Goal: Information Seeking & Learning: Learn about a topic

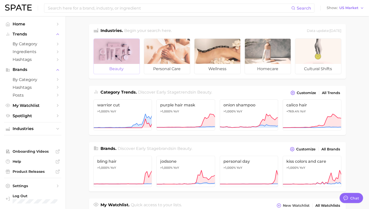
click at [106, 52] on div at bounding box center [117, 51] width 46 height 25
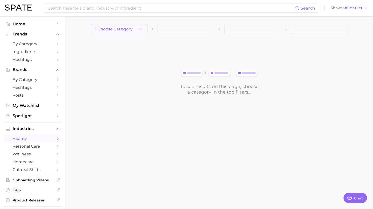
click at [119, 30] on span "1. Choose Category" at bounding box center [114, 29] width 38 height 5
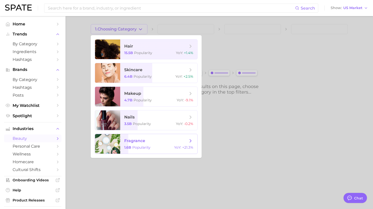
click at [143, 143] on span "fragrance" at bounding box center [134, 140] width 21 height 5
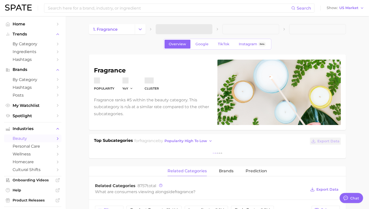
type textarea "x"
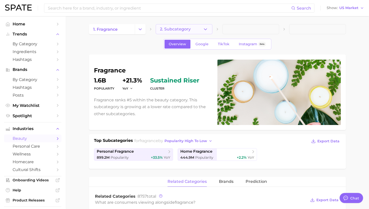
click at [190, 30] on button "2. Subcategory" at bounding box center [184, 29] width 57 height 10
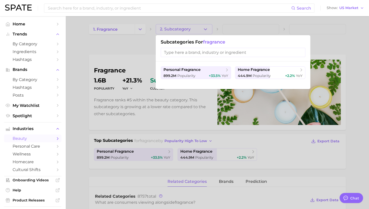
click at [184, 52] on input "search" at bounding box center [233, 52] width 145 height 9
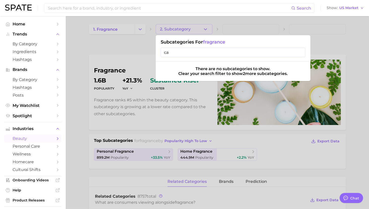
type input "c"
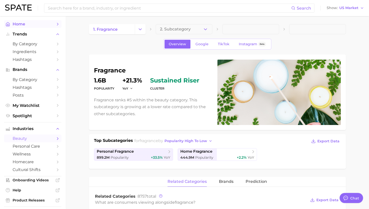
click at [14, 26] on link "Home" at bounding box center [32, 24] width 57 height 8
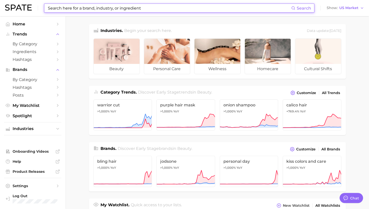
click at [94, 6] on input at bounding box center [169, 8] width 244 height 9
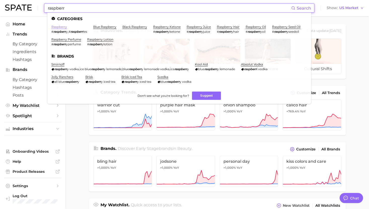
type input "raspberr"
click at [62, 26] on link "raspberry" at bounding box center [59, 27] width 16 height 4
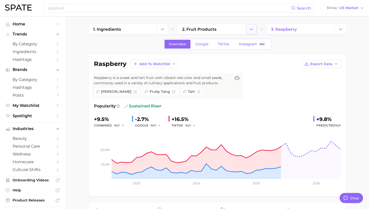
click at [254, 28] on icon "Change Category" at bounding box center [251, 29] width 5 height 5
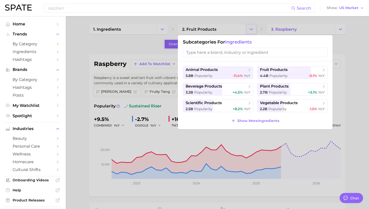
click at [254, 28] on div at bounding box center [184, 104] width 369 height 209
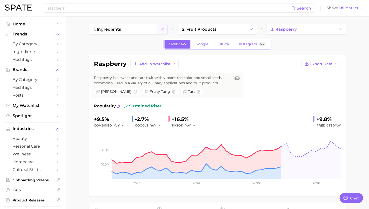
click at [160, 29] on icon "Change Category" at bounding box center [162, 29] width 5 height 5
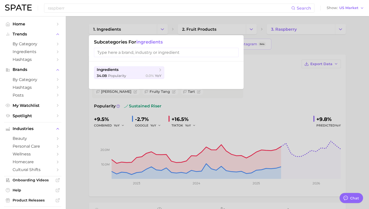
click at [152, 51] on input "search" at bounding box center [166, 52] width 145 height 9
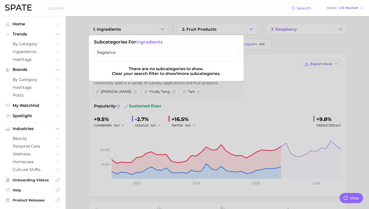
click at [151, 51] on input "fragrance" at bounding box center [166, 52] width 145 height 9
type input "f"
type input "p"
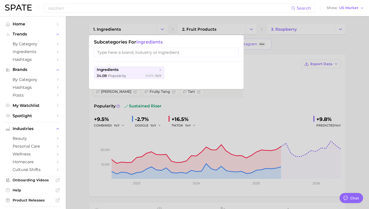
click at [93, 123] on div at bounding box center [184, 104] width 369 height 209
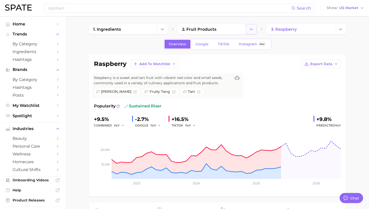
click at [252, 29] on polyline "Change Category" at bounding box center [251, 28] width 3 height 1
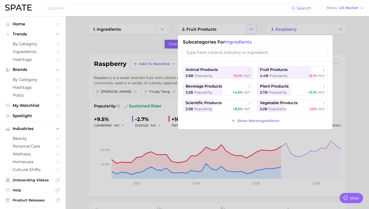
click at [252, 29] on div at bounding box center [184, 104] width 369 height 209
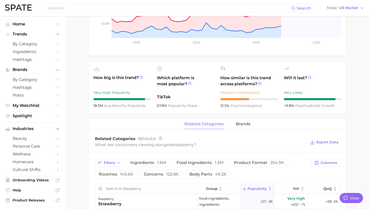
scroll to position [176, 0]
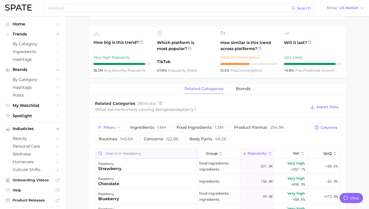
click at [134, 152] on input "Search in raspberry" at bounding box center [146, 154] width 102 height 10
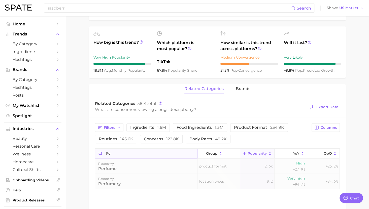
type input "p"
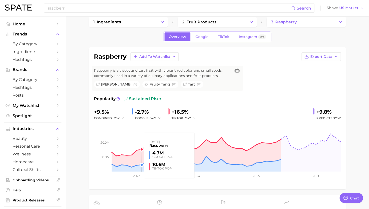
scroll to position [0, 0]
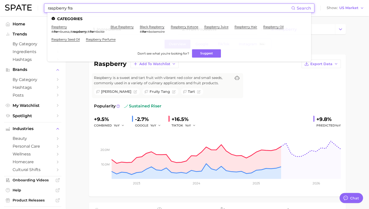
type input "raspberry fra"
click at [97, 37] on ul "raspberry # fra mbuesa , # raspberry , # fra mboise blue raspberry black raspbe…" at bounding box center [179, 35] width 256 height 20
click at [97, 40] on link "raspberry perfume" at bounding box center [101, 40] width 30 height 4
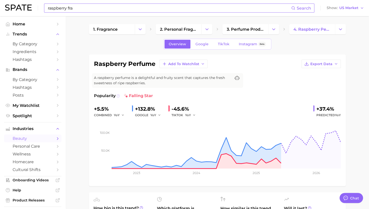
click at [117, 95] on icon at bounding box center [118, 96] width 4 height 4
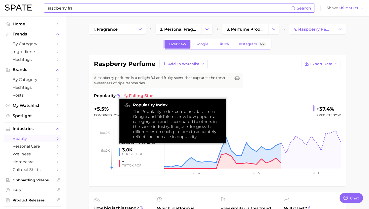
click at [97, 133] on rect at bounding box center [217, 143] width 247 height 50
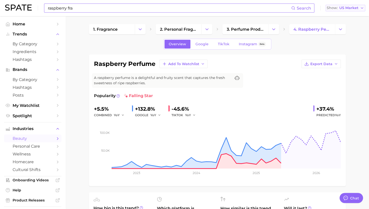
click at [347, 7] on span "US Market" at bounding box center [348, 8] width 19 height 3
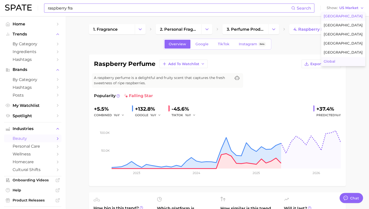
click at [335, 60] on span "Global" at bounding box center [330, 61] width 12 height 4
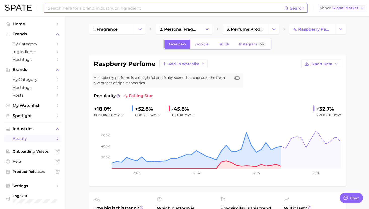
click at [348, 7] on span "Global Market" at bounding box center [345, 8] width 26 height 3
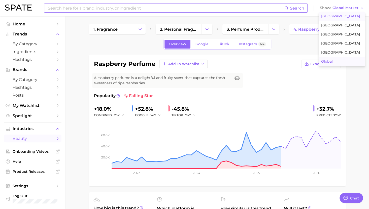
click at [343, 15] on span "[GEOGRAPHIC_DATA]" at bounding box center [340, 16] width 39 height 4
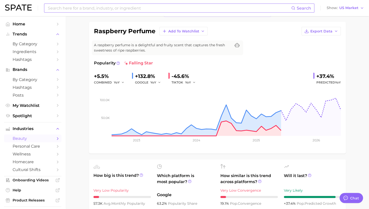
scroll to position [25, 0]
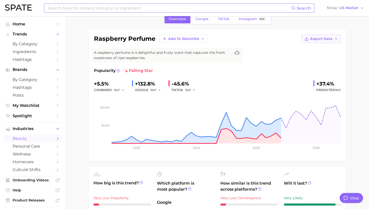
click at [323, 40] on span "Export Data" at bounding box center [321, 39] width 22 height 4
click at [323, 58] on span "Time Series Image" at bounding box center [311, 57] width 34 height 4
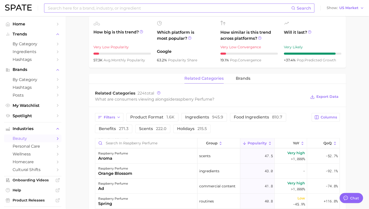
scroll to position [478, 0]
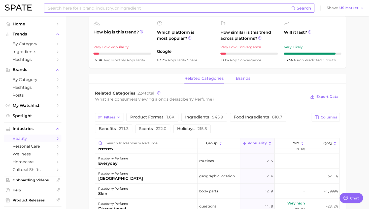
click at [241, 79] on span "brands" at bounding box center [243, 78] width 15 height 5
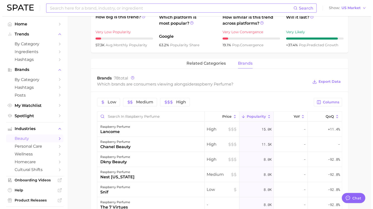
scroll to position [201, 0]
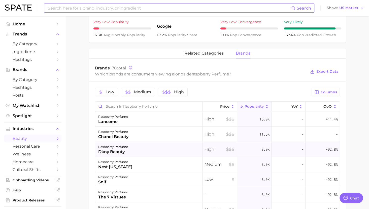
click at [114, 150] on div "dkny beauty" at bounding box center [113, 152] width 30 height 6
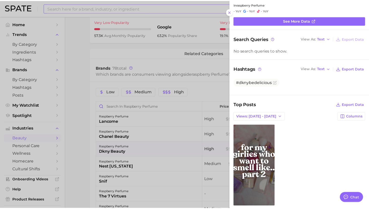
scroll to position [34, 0]
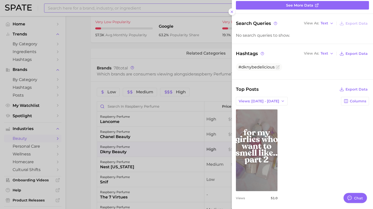
click at [264, 156] on link "view post on TikTok" at bounding box center [257, 151] width 42 height 82
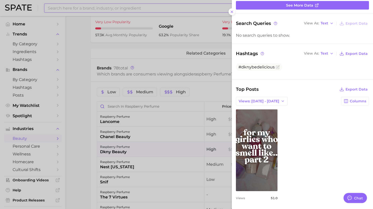
click at [77, 91] on div at bounding box center [186, 104] width 373 height 209
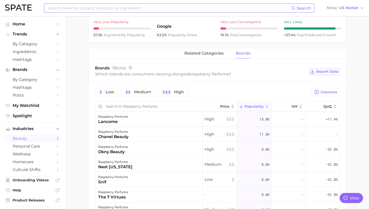
click at [327, 72] on span "Export Data" at bounding box center [327, 72] width 22 height 4
click at [348, 46] on main "1. fragrance 2. personal fragrance 3. perfume products 4. raspberry perfume Ove…" at bounding box center [216, 78] width 303 height 527
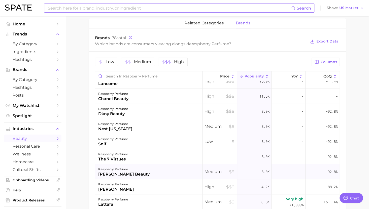
scroll to position [0, 0]
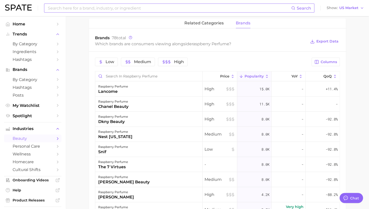
type textarea "x"
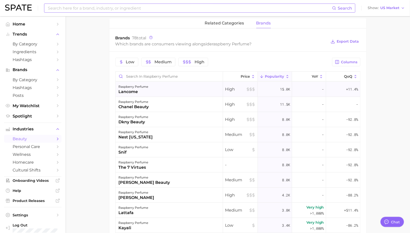
click at [137, 89] on div "lancome" at bounding box center [134, 92] width 30 height 6
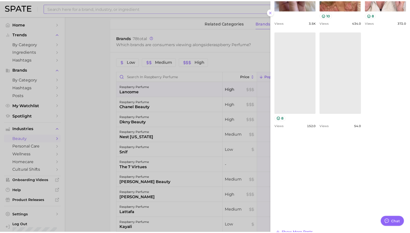
scroll to position [241, 0]
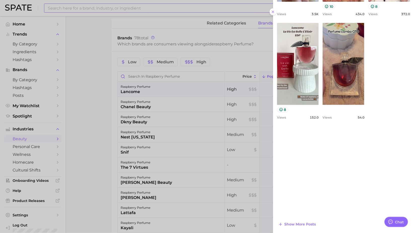
click at [98, 99] on div at bounding box center [207, 116] width 414 height 233
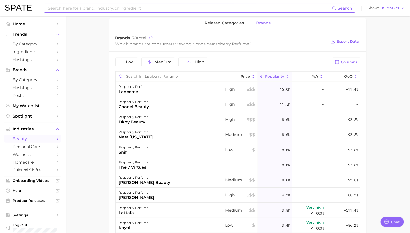
click at [103, 4] on div "Search" at bounding box center [199, 8] width 311 height 9
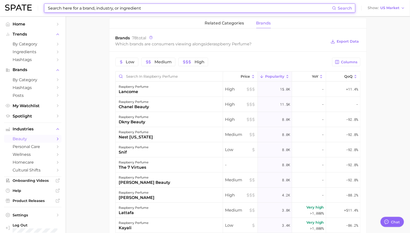
click at [103, 8] on input at bounding box center [189, 8] width 285 height 9
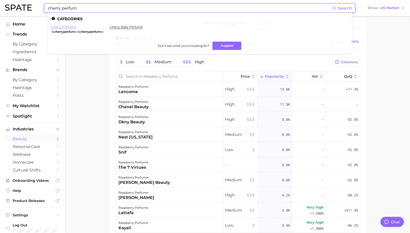
type input "cherry perfum"
click at [56, 28] on link "cherry perfume" at bounding box center [63, 27] width 24 height 4
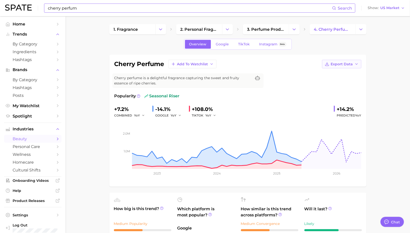
click at [354, 65] on button "Export Data" at bounding box center [341, 64] width 39 height 9
click at [347, 83] on button "Time Series Image" at bounding box center [333, 82] width 55 height 9
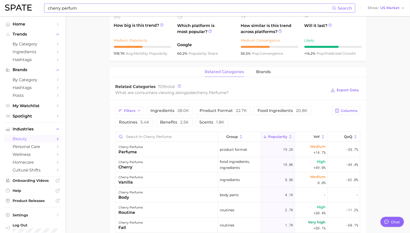
scroll to position [196, 0]
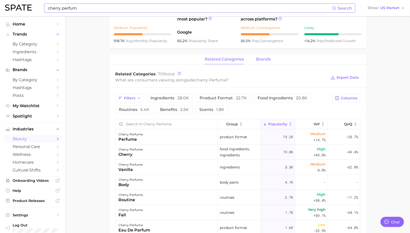
click at [264, 61] on span "brands" at bounding box center [263, 59] width 15 height 5
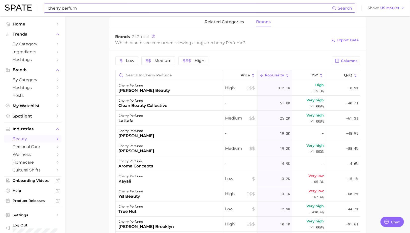
scroll to position [233, 0]
type textarea "x"
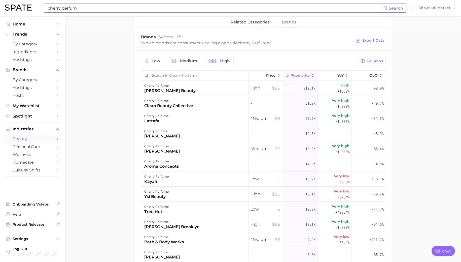
click at [372, 58] on main "1. fragrance 2. personal fragrance 3. perfume products 4. cherry perfume Overvi…" at bounding box center [263, 73] width 396 height 580
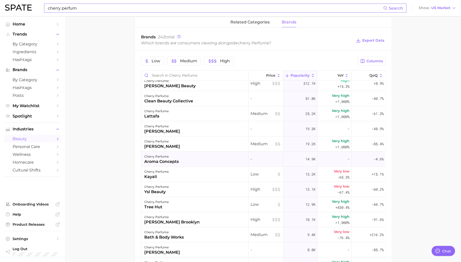
scroll to position [0, 0]
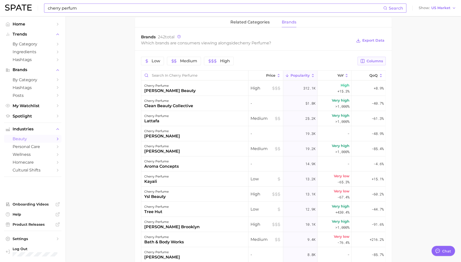
click at [369, 57] on button "Columns" at bounding box center [372, 61] width 28 height 9
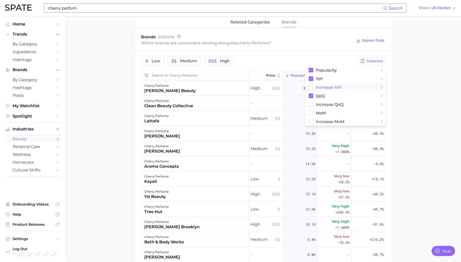
click at [334, 87] on span "Increase YoY" at bounding box center [329, 87] width 26 height 4
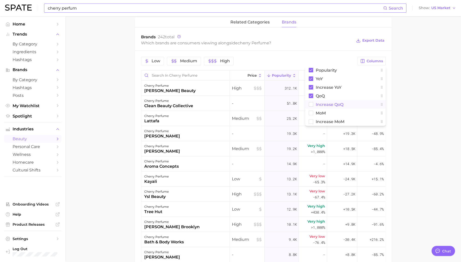
click at [328, 104] on span "Increase QoQ" at bounding box center [330, 104] width 28 height 4
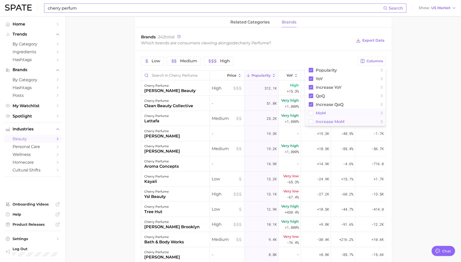
drag, startPoint x: 321, startPoint y: 113, endPoint x: 321, endPoint y: 120, distance: 7.1
click at [321, 113] on span "MoM" at bounding box center [321, 113] width 10 height 4
click at [321, 123] on span "Increase MoM" at bounding box center [330, 121] width 29 height 4
click at [372, 112] on main "1. fragrance 2. personal fragrance 3. perfume products 4. cherry perfume Overvi…" at bounding box center [263, 73] width 396 height 580
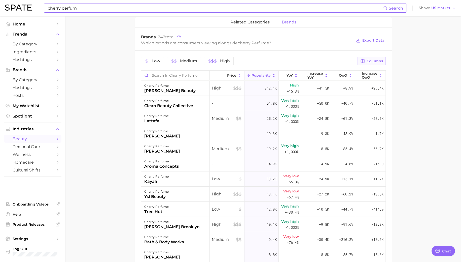
click at [372, 60] on span "Columns" at bounding box center [375, 61] width 16 height 4
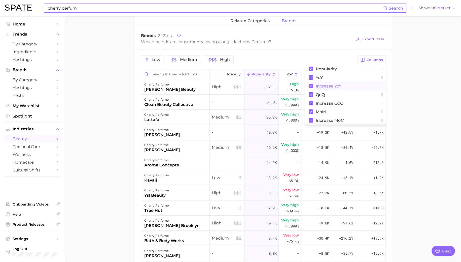
scroll to position [233, 0]
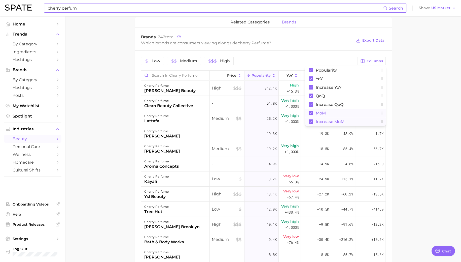
drag, startPoint x: 309, startPoint y: 120, endPoint x: 309, endPoint y: 115, distance: 5.3
click at [309, 120] on rect at bounding box center [311, 121] width 5 height 5
click at [311, 113] on rect at bounding box center [311, 113] width 5 height 5
click at [372, 81] on main "1. fragrance 2. personal fragrance 3. perfume products 4. cherry perfume Overvi…" at bounding box center [263, 73] width 396 height 580
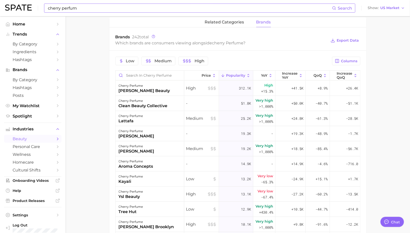
drag, startPoint x: 167, startPoint y: 181, endPoint x: 414, endPoint y: 148, distance: 249.3
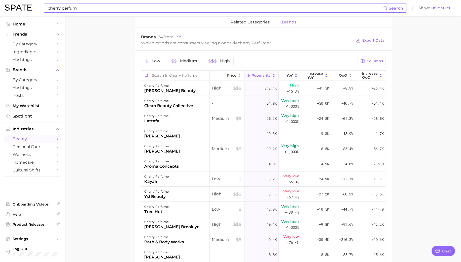
drag, startPoint x: 358, startPoint y: 73, endPoint x: 402, endPoint y: 82, distance: 45.5
click at [372, 82] on main "1. fragrance 2. personal fragrance 3. perfume products 4. cherry perfume Overvi…" at bounding box center [263, 73] width 396 height 580
click at [372, 179] on main "1. fragrance 2. personal fragrance 3. perfume products 4. cherry perfume Overvi…" at bounding box center [263, 73] width 396 height 580
type textarea "x"
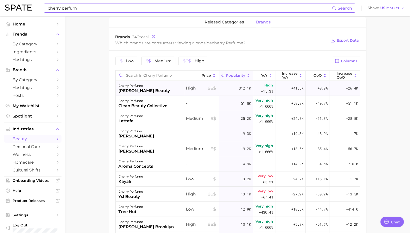
scroll to position [0, 0]
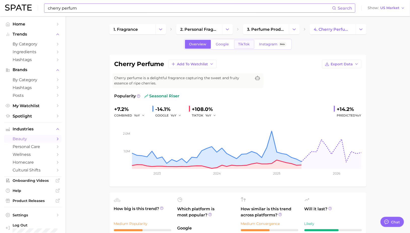
click at [242, 47] on link "TikTok" at bounding box center [244, 44] width 20 height 9
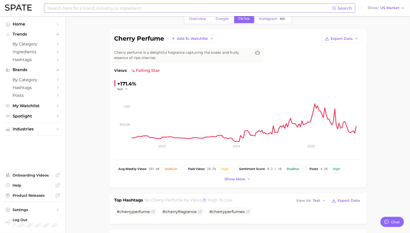
scroll to position [56, 0]
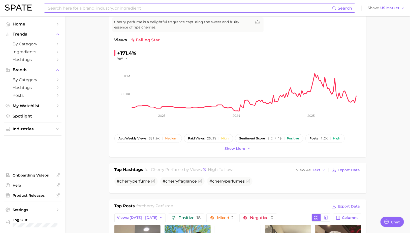
click at [241, 152] on div "cherry perfume Add to Watchlist Export Data Cherry perfume is a delightful frag…" at bounding box center [237, 78] width 257 height 158
click at [239, 150] on button "Show more" at bounding box center [237, 148] width 29 height 7
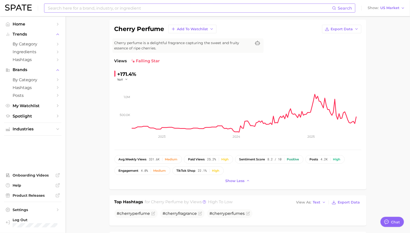
scroll to position [0, 0]
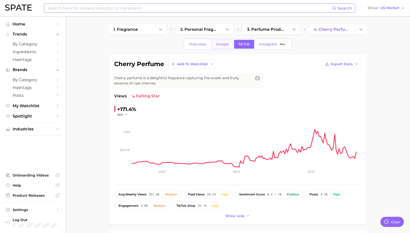
click at [213, 44] on link "Google" at bounding box center [223, 44] width 22 height 9
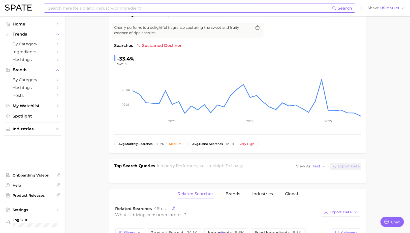
scroll to position [56, 0]
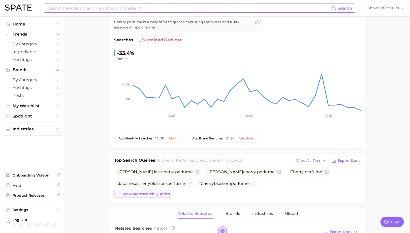
click at [159, 195] on span "Show more search queries" at bounding box center [146, 194] width 48 height 4
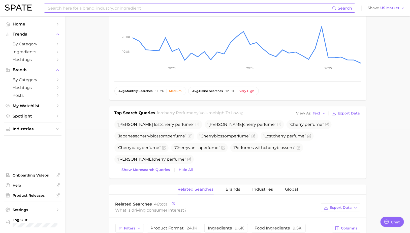
scroll to position [112, 0]
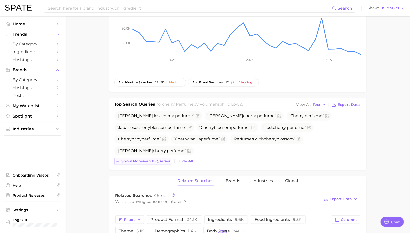
click at [147, 161] on span "Show more search queries" at bounding box center [146, 161] width 48 height 4
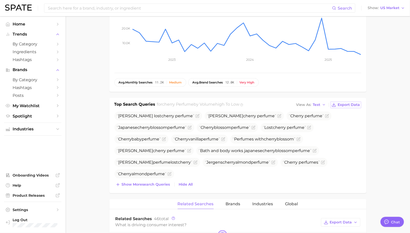
click at [344, 105] on span "Export Data" at bounding box center [349, 104] width 22 height 4
click at [239, 105] on span "high to low" at bounding box center [227, 104] width 24 height 5
click at [243, 105] on icon at bounding box center [241, 104] width 3 height 3
click at [372, 141] on main "1. fragrance 2. personal fragrance 3. perfume products 4. cherry perfume Overvi…" at bounding box center [237, 215] width 344 height 623
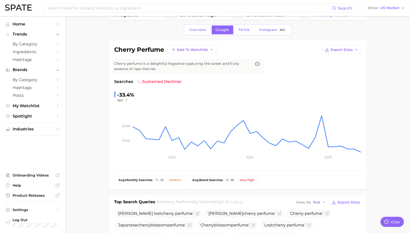
scroll to position [0, 0]
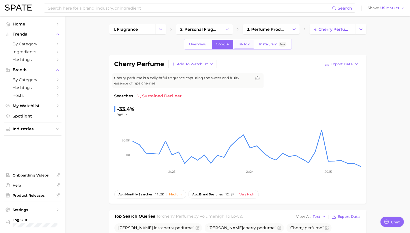
click at [244, 45] on span "TikTok" at bounding box center [244, 44] width 12 height 4
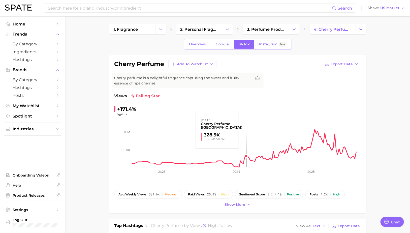
scroll to position [112, 0]
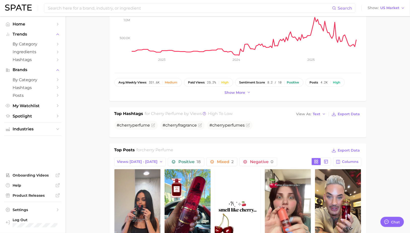
drag, startPoint x: 377, startPoint y: 70, endPoint x: 377, endPoint y: 4, distance: 66.5
